Goal: Download file/media: Download file/media

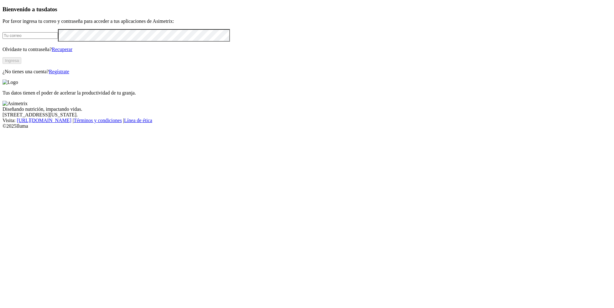
click at [58, 39] on input "email" at bounding box center [30, 35] width 55 height 7
type input "[PERSON_NAME][EMAIL_ADDRESS][PERSON_NAME][DOMAIN_NAME]"
click at [21, 64] on button "Ingresa" at bounding box center [12, 60] width 19 height 7
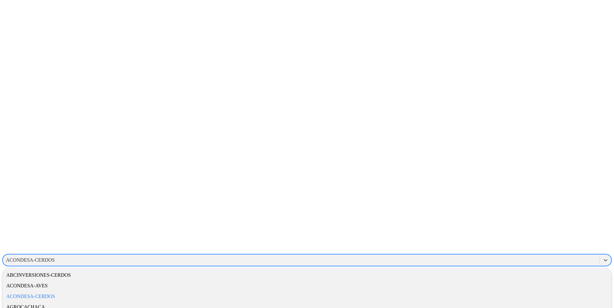
click at [505, 256] on div "ACONDESA-CERDOS" at bounding box center [301, 260] width 597 height 9
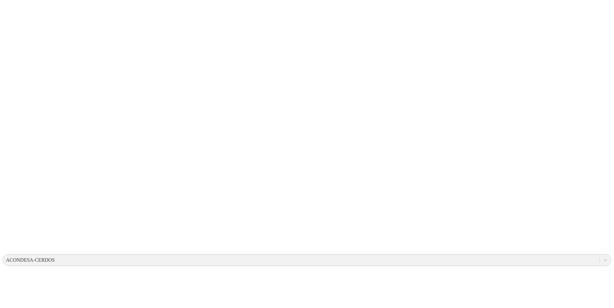
drag, startPoint x: 325, startPoint y: 108, endPoint x: 359, endPoint y: 145, distance: 49.9
drag, startPoint x: 195, startPoint y: 102, endPoint x: 216, endPoint y: 130, distance: 34.6
drag, startPoint x: 173, startPoint y: 136, endPoint x: 193, endPoint y: 151, distance: 24.8
drag, startPoint x: 271, startPoint y: 102, endPoint x: 305, endPoint y: 160, distance: 67.7
drag, startPoint x: 285, startPoint y: 82, endPoint x: 318, endPoint y: 182, distance: 105.6
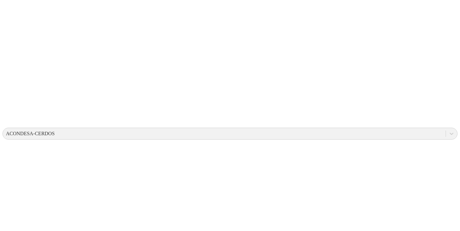
scroll to position [125, 0]
drag, startPoint x: 62, startPoint y: 118, endPoint x: 29, endPoint y: 118, distance: 32.6
drag, startPoint x: 101, startPoint y: 115, endPoint x: 81, endPoint y: 115, distance: 19.4
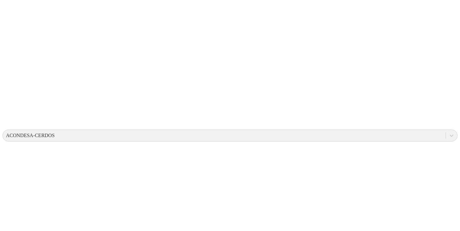
drag, startPoint x: 145, startPoint y: 117, endPoint x: 124, endPoint y: 119, distance: 21.3
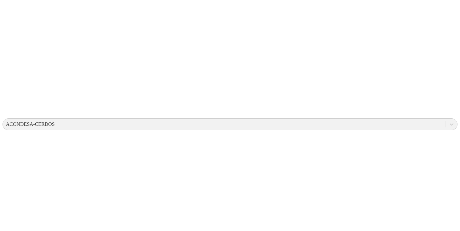
scroll to position [46, 0]
drag, startPoint x: 268, startPoint y: 149, endPoint x: 251, endPoint y: 151, distance: 17.0
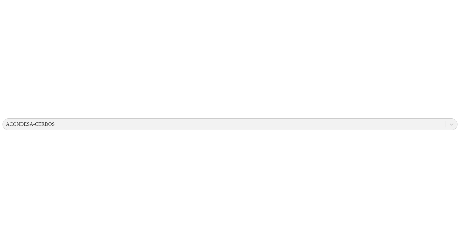
drag, startPoint x: 312, startPoint y: 149, endPoint x: 296, endPoint y: 150, distance: 16.0
drag, startPoint x: 356, startPoint y: 148, endPoint x: 330, endPoint y: 148, distance: 26.0
drag, startPoint x: 437, startPoint y: 147, endPoint x: 429, endPoint y: 149, distance: 8.2
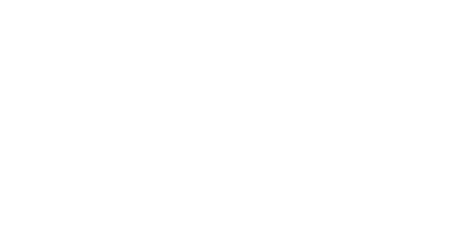
scroll to position [0, 0]
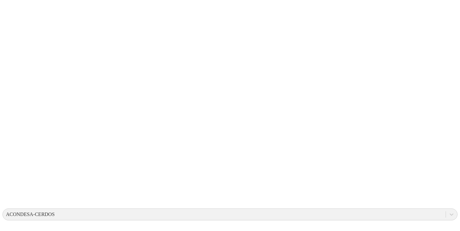
scroll to position [43, 0]
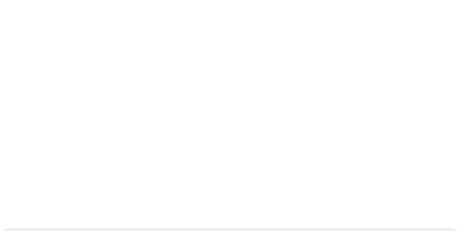
scroll to position [29, 0]
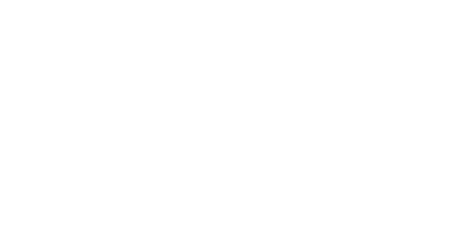
scroll to position [0, 0]
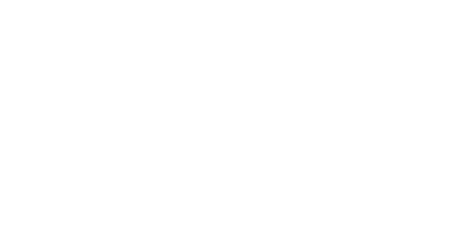
type input "procc"
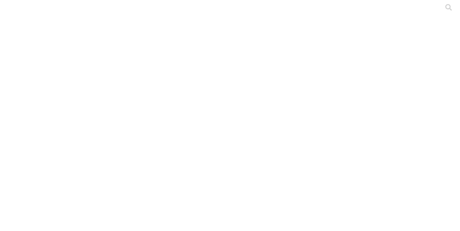
type input "ac"
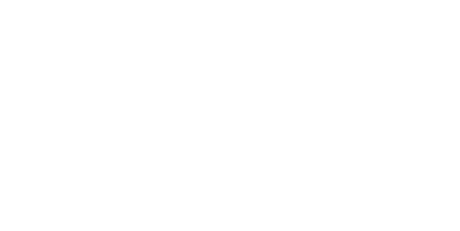
type input "ac"
